Goal: Task Accomplishment & Management: Complete application form

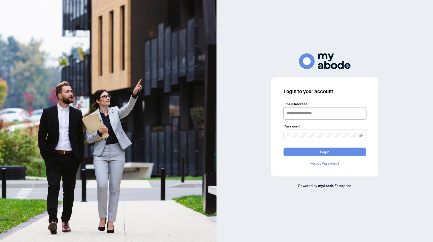
click at [297, 112] on input "text" at bounding box center [324, 113] width 82 height 12
type input "**********"
click at [283, 147] on button "Login" at bounding box center [324, 151] width 82 height 9
click at [315, 149] on button "Login" at bounding box center [324, 151] width 82 height 9
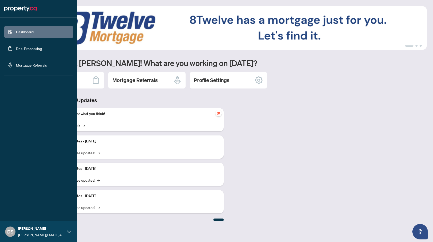
click at [25, 47] on link "Deal Processing" at bounding box center [29, 48] width 26 height 5
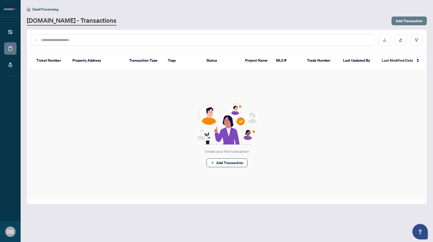
click at [407, 22] on span "Add Transaction" at bounding box center [409, 21] width 27 height 8
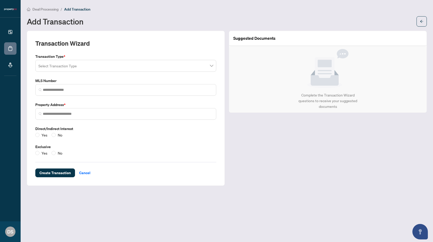
click at [109, 69] on input "search" at bounding box center [123, 66] width 170 height 11
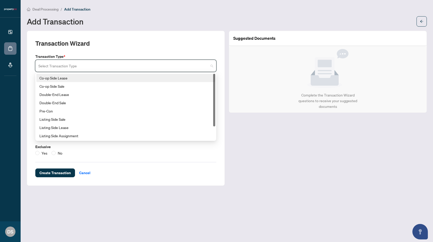
click at [32, 71] on div "Transaction Wizard Transaction Type * Select Transaction Type 15 18 Co-op Side …" at bounding box center [126, 108] width 198 height 155
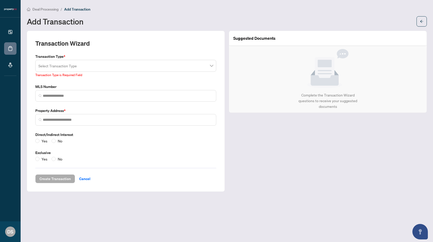
click at [57, 70] on input "search" at bounding box center [123, 66] width 170 height 11
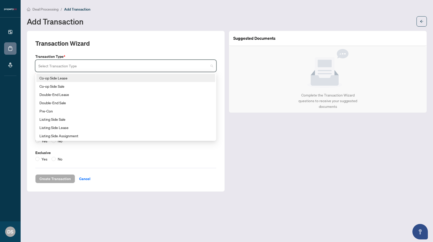
click at [69, 78] on div "Co-op Side Lease" at bounding box center [125, 78] width 173 height 6
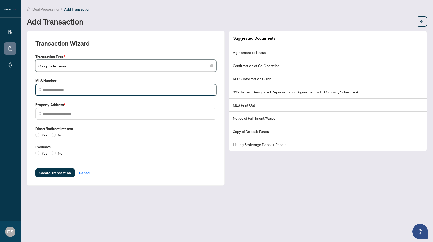
click at [66, 87] on input "search" at bounding box center [128, 89] width 170 height 5
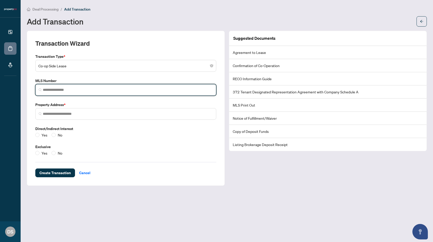
paste input "*********"
type input "*********"
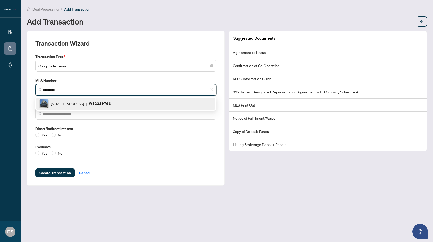
click at [84, 102] on span "260 Malta Ave, Brampton, Ontario L6Y 6L7, Canada" at bounding box center [67, 104] width 33 height 6
type input "**********"
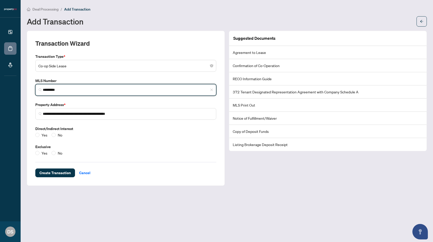
type input "*********"
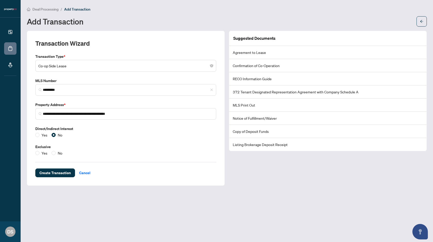
click at [51, 152] on div "Yes No" at bounding box center [49, 153] width 29 height 6
click at [54, 155] on label "No" at bounding box center [58, 153] width 13 height 6
click at [63, 175] on span "Create Transaction" at bounding box center [54, 173] width 31 height 8
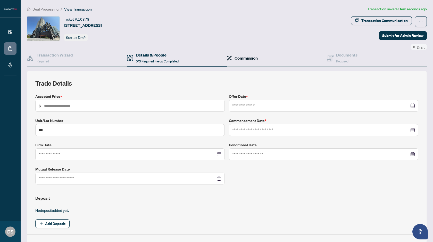
click at [239, 60] on h4 "Commission" at bounding box center [246, 58] width 23 height 6
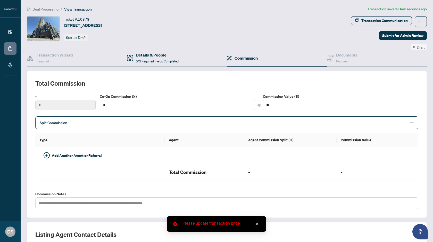
click at [161, 51] on div "Details & People 0/3 Required Fields Completed" at bounding box center [177, 58] width 100 height 17
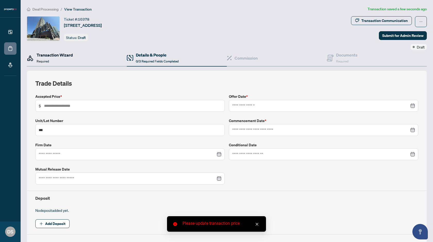
click at [55, 58] on div "Transaction Wizard Required" at bounding box center [55, 58] width 36 height 12
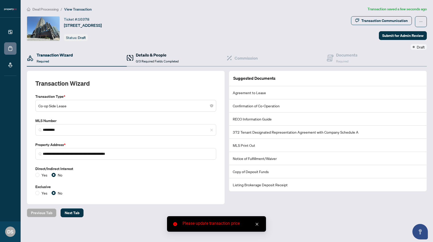
click at [138, 60] on span "0/3 Required Fields Completed" at bounding box center [157, 61] width 43 height 4
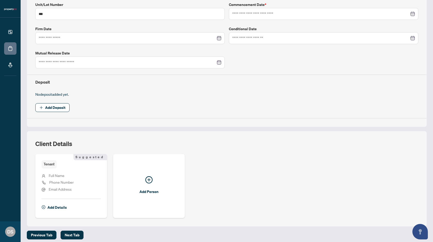
scroll to position [119, 0]
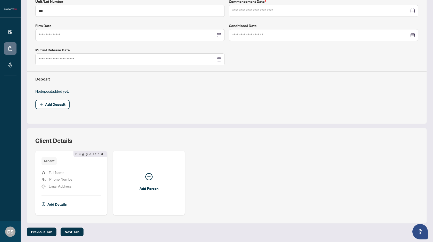
click at [59, 171] on span "Full Name" at bounding box center [57, 172] width 16 height 5
click at [59, 179] on span "Phone Number" at bounding box center [61, 179] width 24 height 5
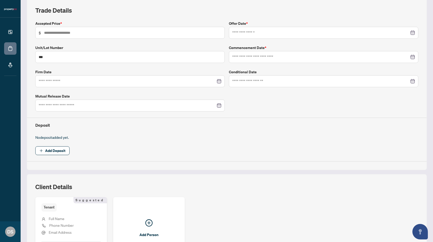
scroll to position [0, 0]
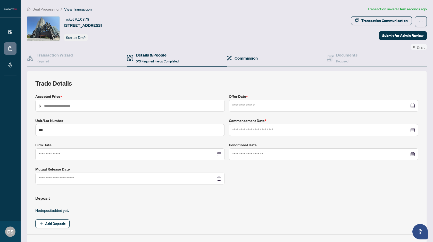
click at [238, 61] on div "Commission" at bounding box center [277, 58] width 100 height 17
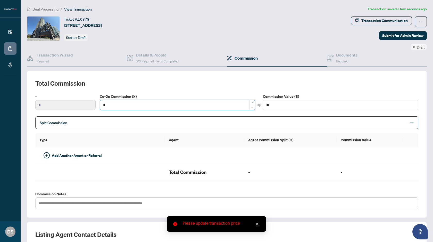
click at [124, 103] on input "*" at bounding box center [177, 105] width 155 height 10
click at [120, 107] on input "*" at bounding box center [177, 105] width 155 height 10
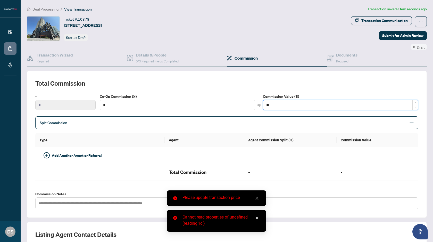
click at [277, 106] on input "**" at bounding box center [340, 105] width 155 height 10
click at [231, 118] on div "Split Commission" at bounding box center [226, 122] width 383 height 13
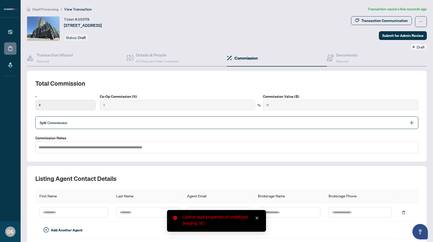
click at [231, 118] on div "Split Commission" at bounding box center [226, 122] width 383 height 13
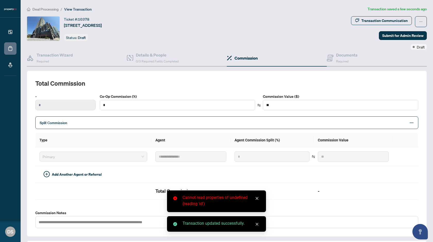
click at [210, 118] on div "Split Commission" at bounding box center [226, 122] width 383 height 13
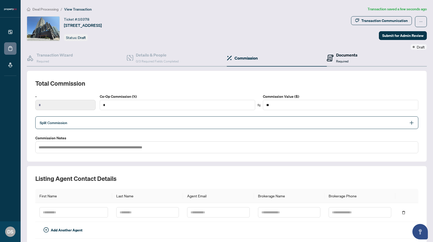
click at [340, 57] on h4 "Documents" at bounding box center [346, 55] width 21 height 6
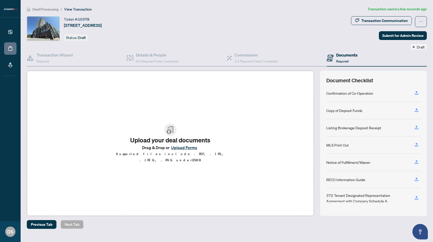
scroll to position [19, 0]
drag, startPoint x: 326, startPoint y: 162, endPoint x: 370, endPoint y: 162, distance: 44.3
click at [370, 162] on div "Document Checklist Agreement to Lease Confirmation of Co-Operation Copy of Depo…" at bounding box center [373, 143] width 107 height 145
click at [368, 148] on div "MLS Print Out" at bounding box center [373, 144] width 94 height 17
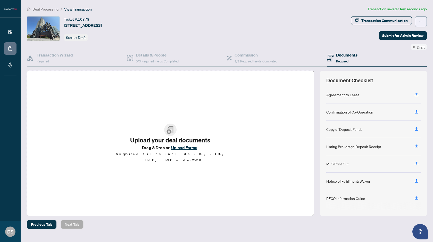
click at [419, 22] on icon "ellipsis" at bounding box center [421, 22] width 4 height 4
click at [408, 49] on span "Delete Transaction" at bounding box center [402, 50] width 39 height 6
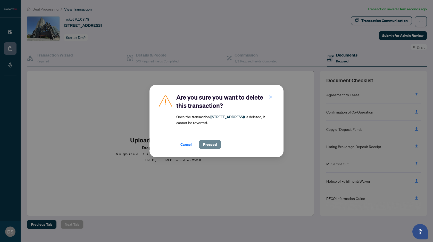
click at [211, 143] on span "Proceed" at bounding box center [210, 144] width 14 height 8
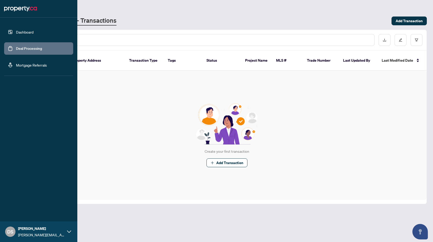
click at [20, 66] on link "Mortgage Referrals" at bounding box center [31, 65] width 31 height 5
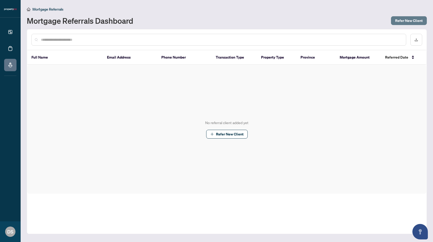
click at [411, 22] on span "Refer New Client" at bounding box center [409, 20] width 28 height 8
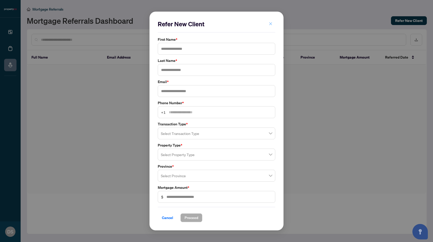
click at [272, 27] on span "button" at bounding box center [271, 24] width 4 height 8
